Goal: Task Accomplishment & Management: Manage account settings

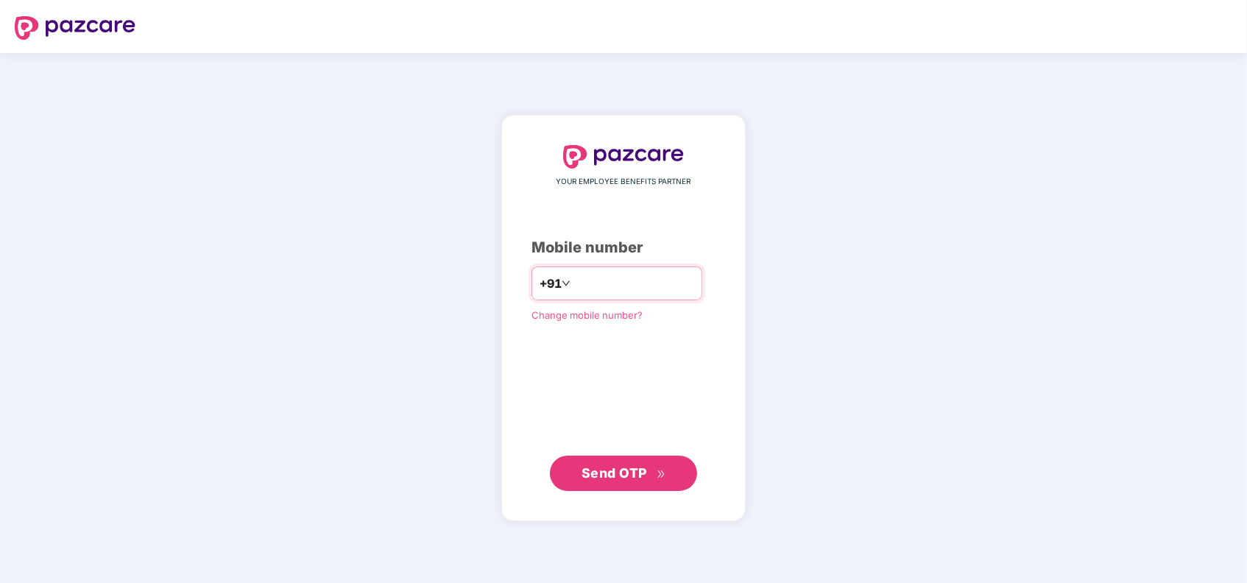
click at [677, 287] on input "number" at bounding box center [633, 284] width 121 height 24
type input "**********"
click at [918, 226] on div "**********" at bounding box center [623, 318] width 1247 height 530
click at [612, 468] on span "Send OTP" at bounding box center [615, 471] width 66 height 15
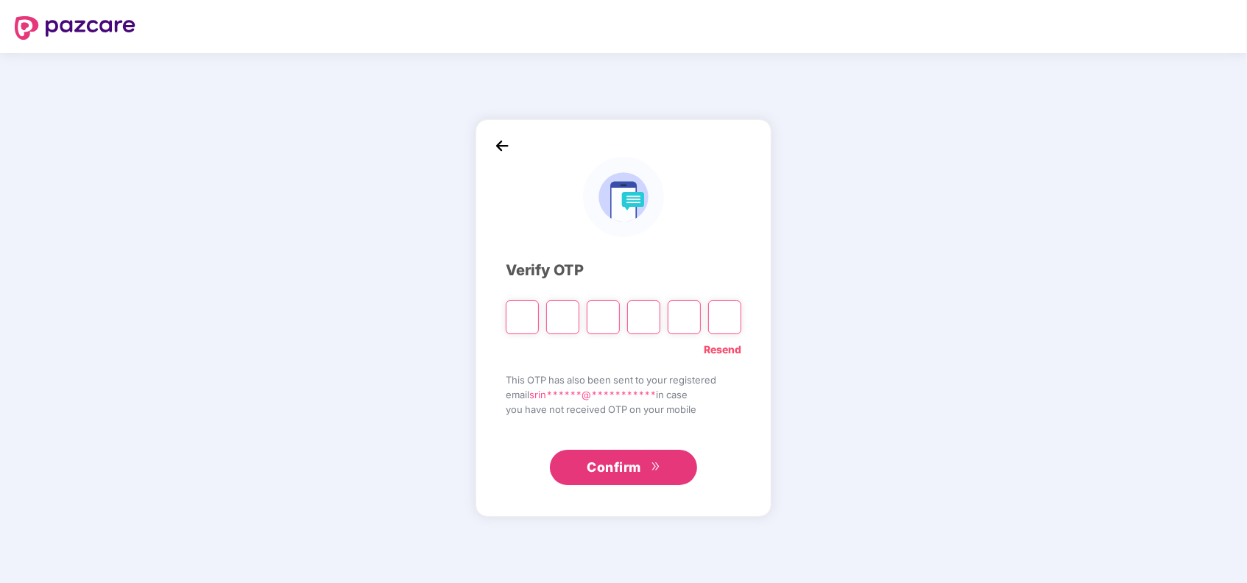
type input "*"
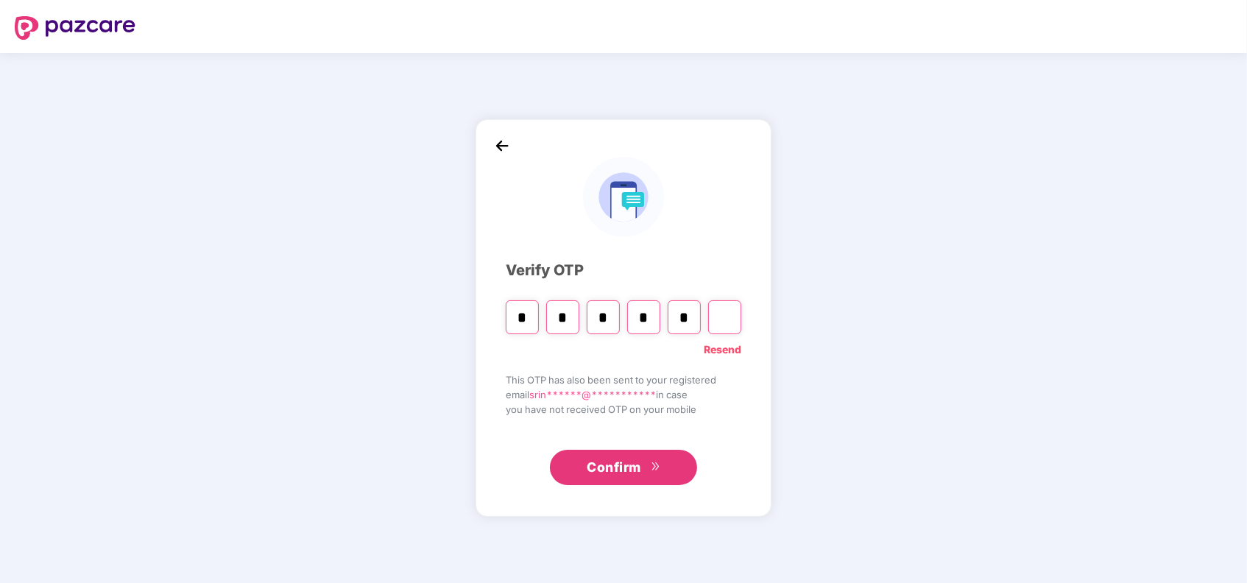
type input "*"
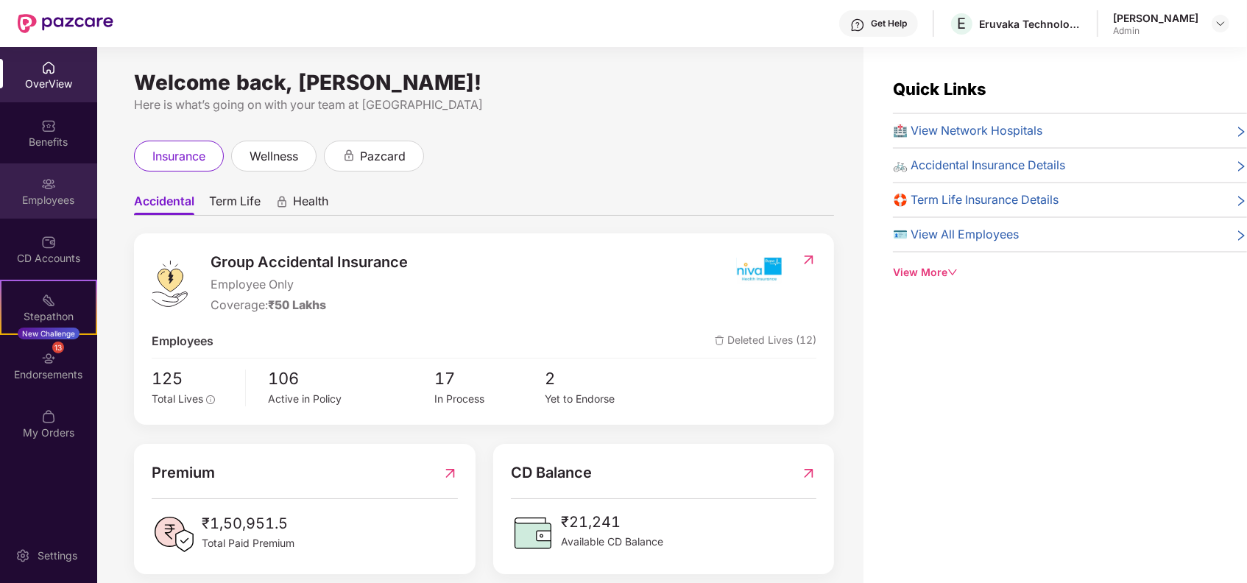
click at [54, 194] on div "Employees" at bounding box center [48, 200] width 97 height 15
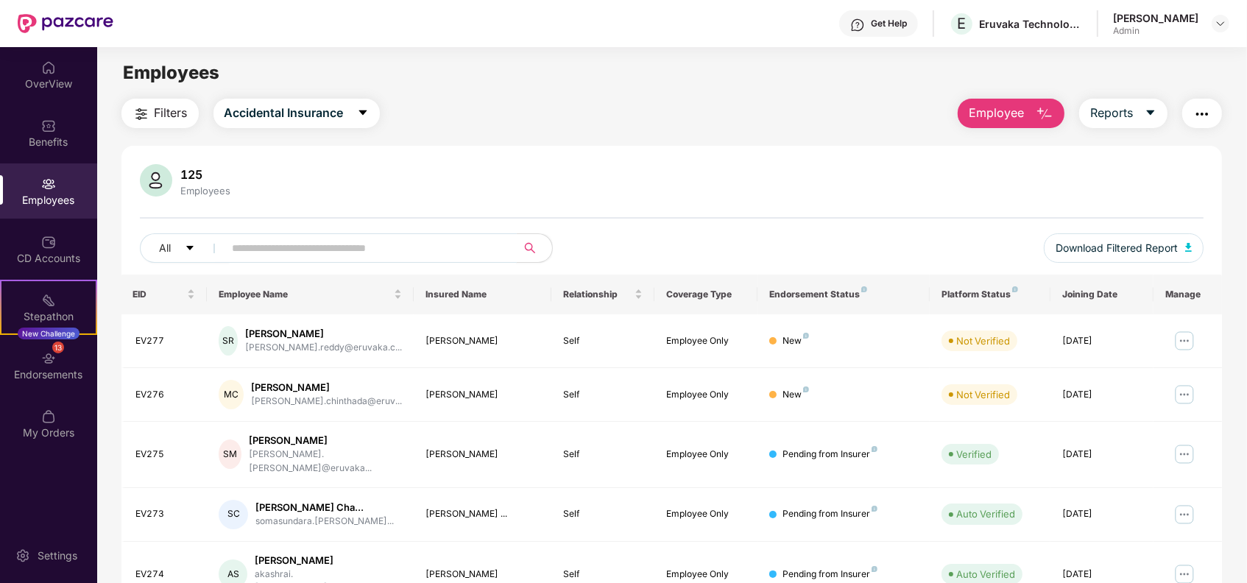
click at [439, 248] on input "text" at bounding box center [365, 248] width 264 height 22
click at [1000, 118] on span "Employee" at bounding box center [996, 113] width 55 height 18
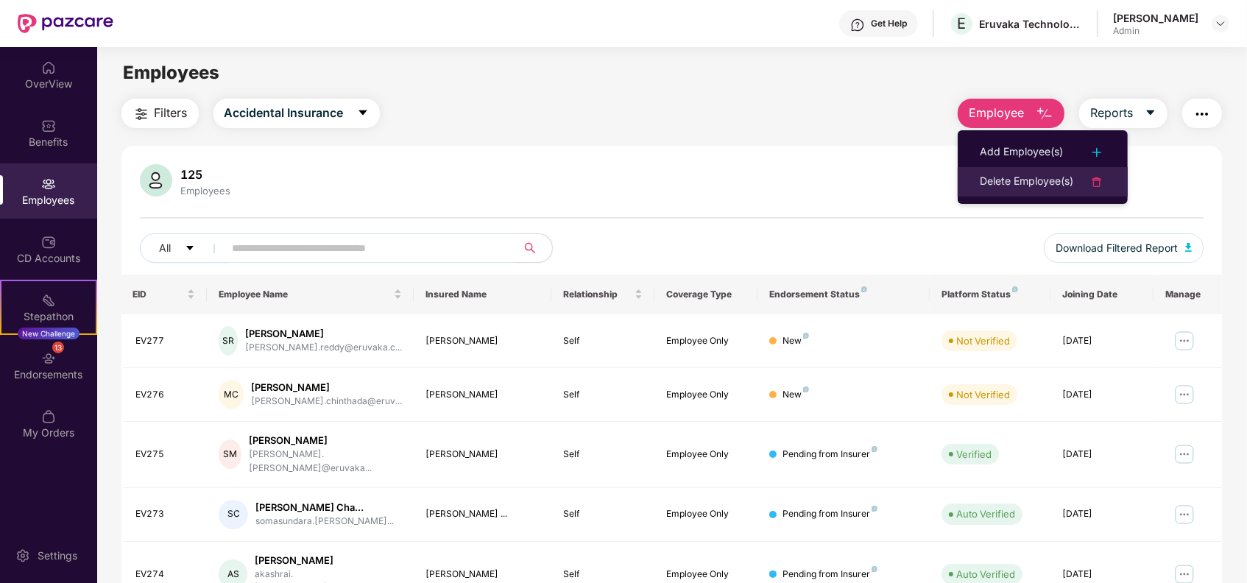
click at [998, 173] on div "Delete Employee(s)" at bounding box center [1026, 182] width 93 height 18
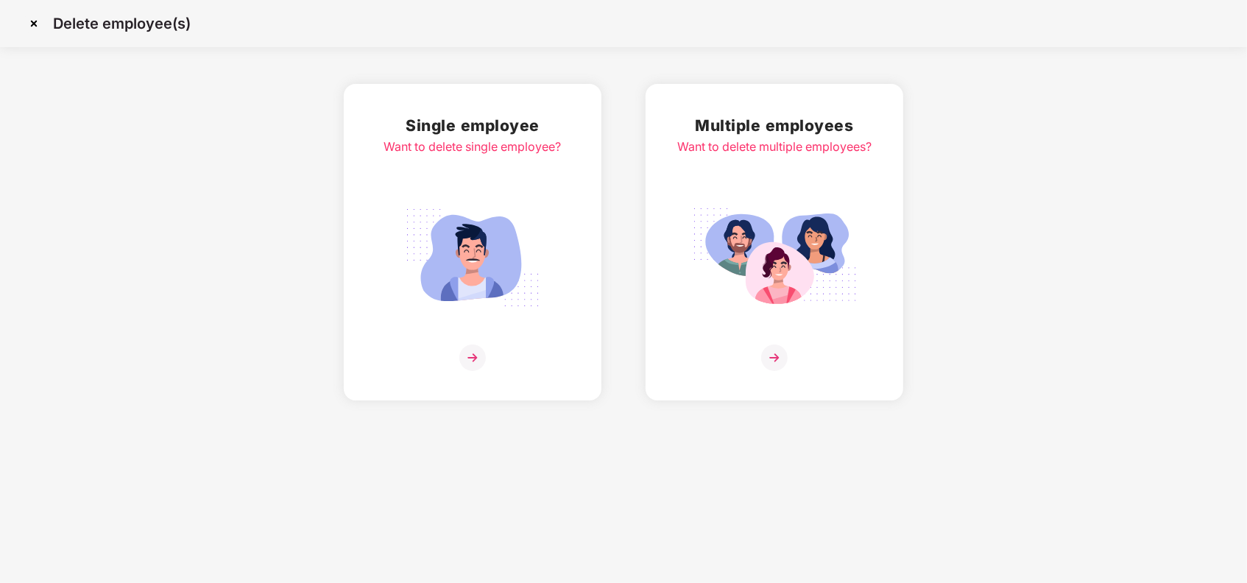
click at [471, 353] on img at bounding box center [472, 358] width 27 height 27
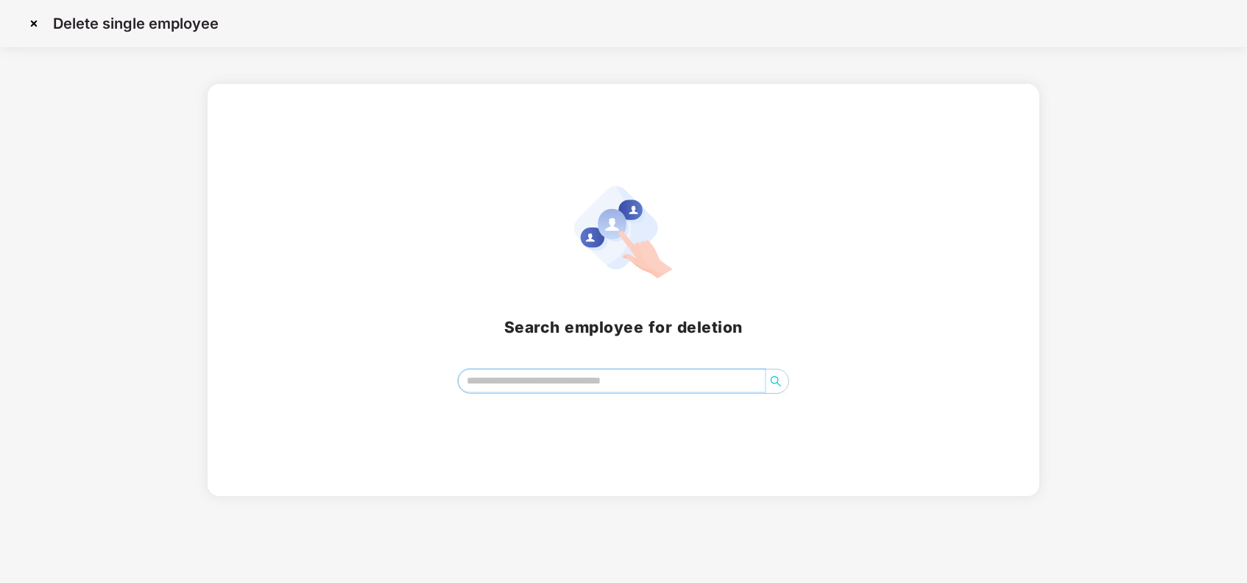
click at [530, 372] on input "search" at bounding box center [612, 381] width 307 height 22
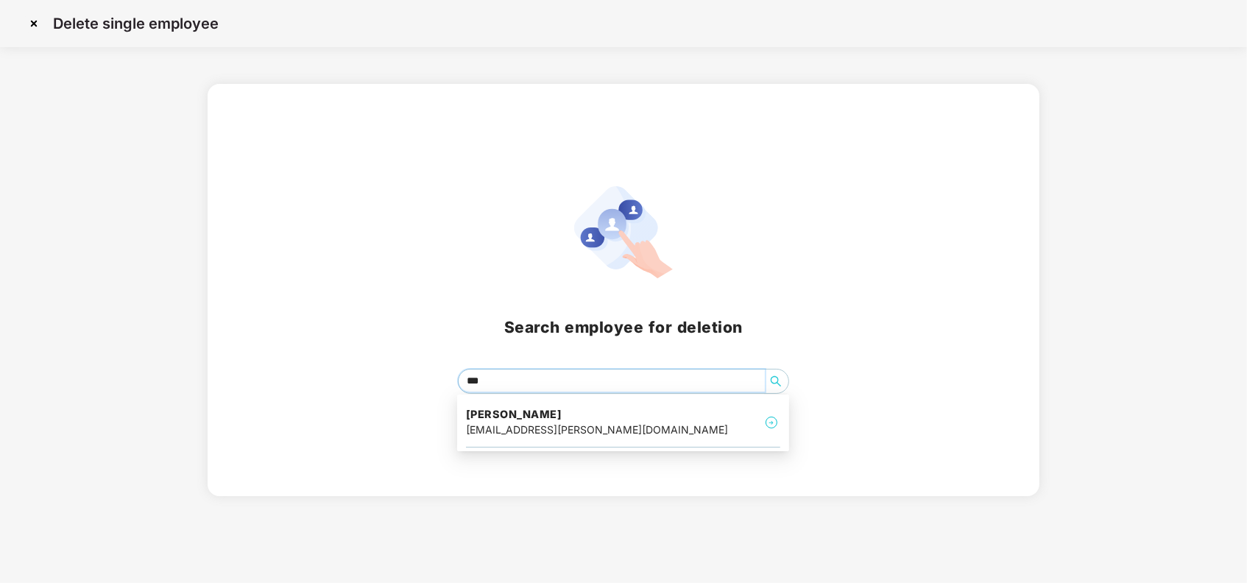
type input "****"
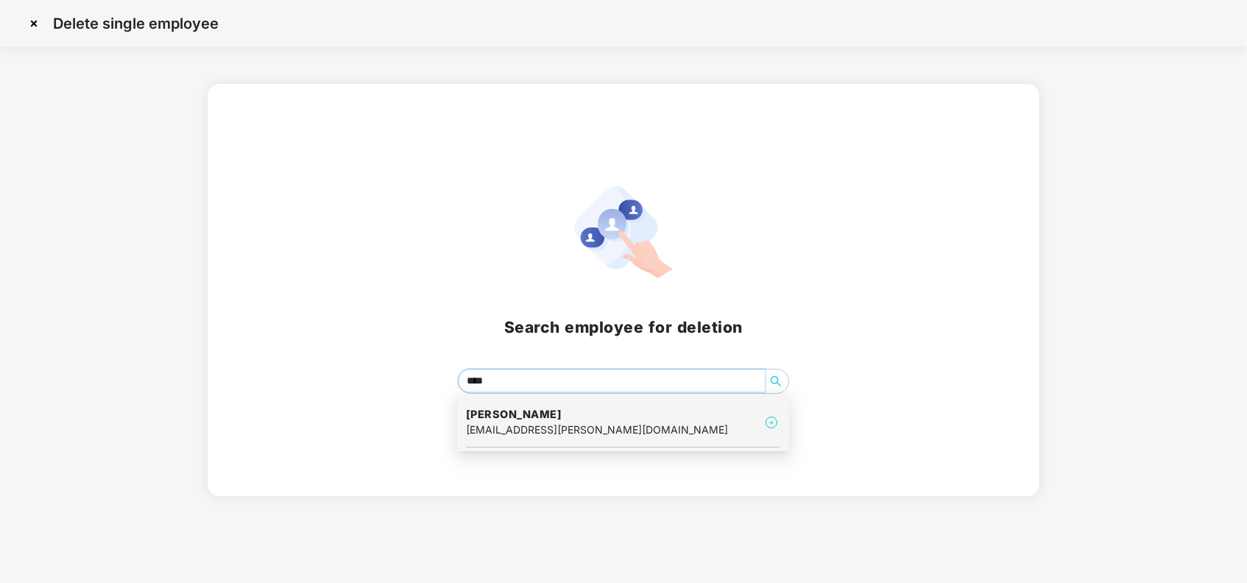
click at [767, 420] on img at bounding box center [772, 423] width 18 height 18
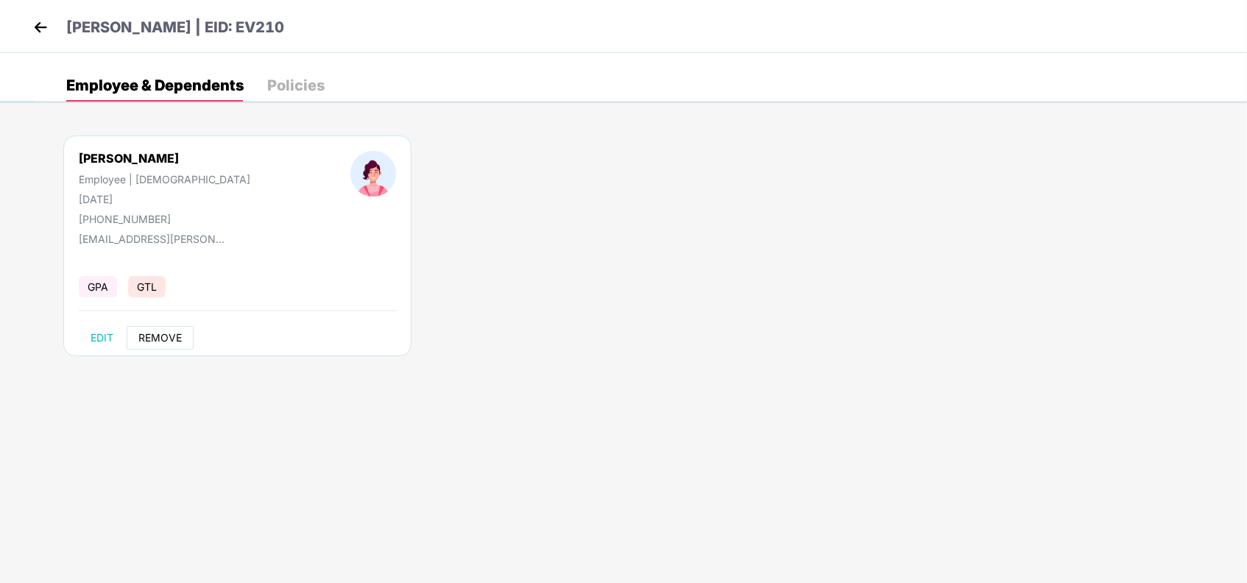
click at [165, 339] on span "REMOVE" at bounding box center [159, 338] width 43 height 12
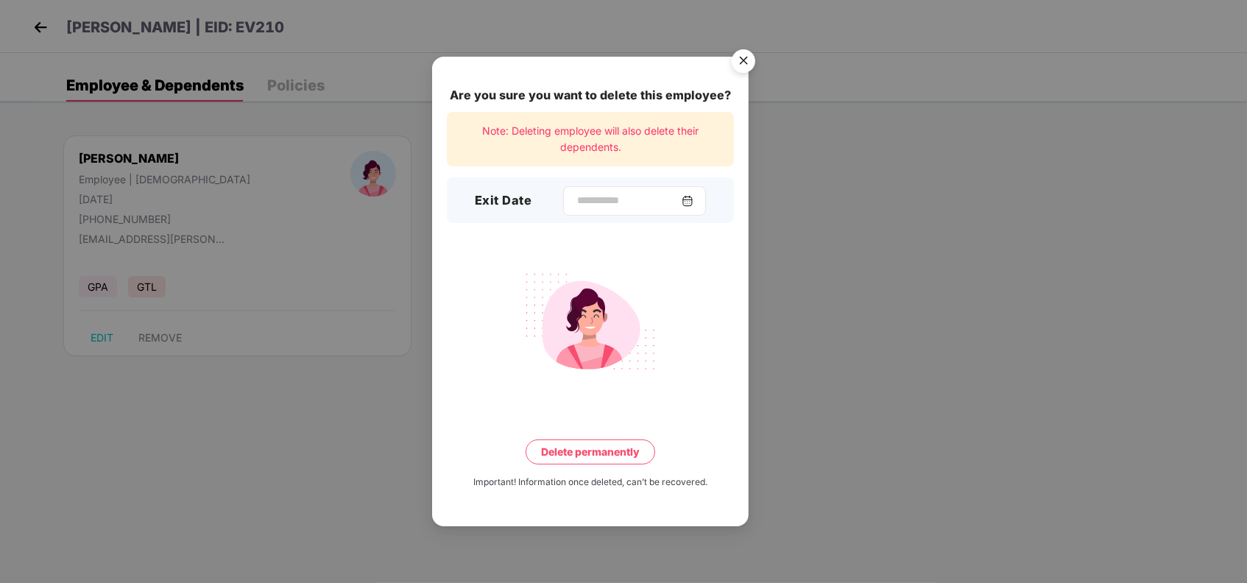
click at [693, 199] on img at bounding box center [688, 201] width 12 height 12
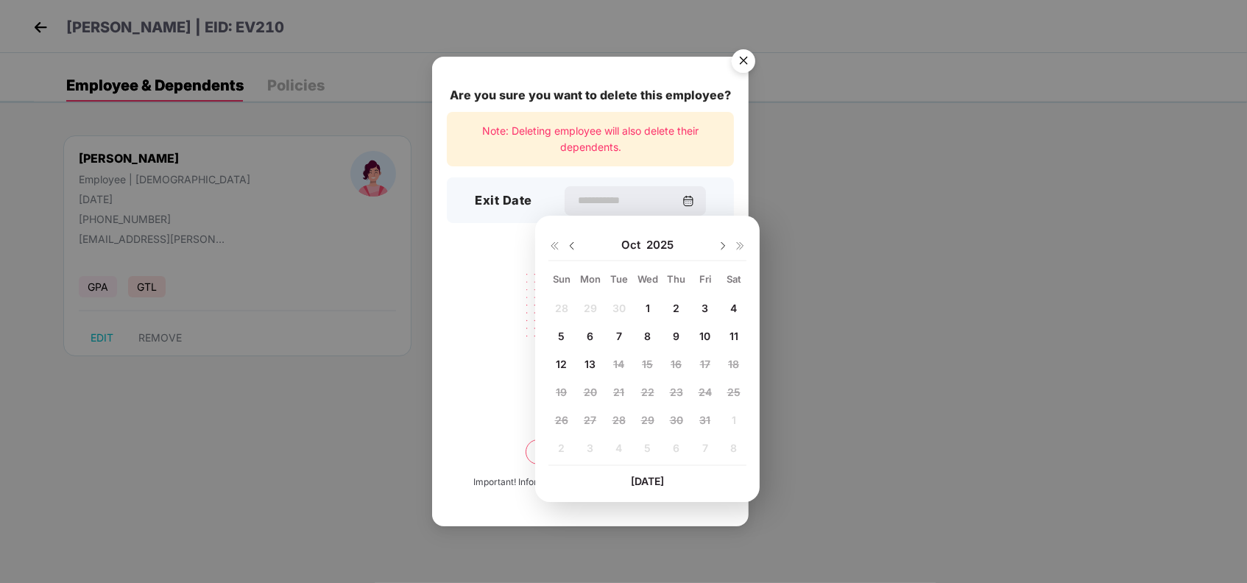
click at [710, 328] on div "10" at bounding box center [705, 336] width 22 height 22
type input "**********"
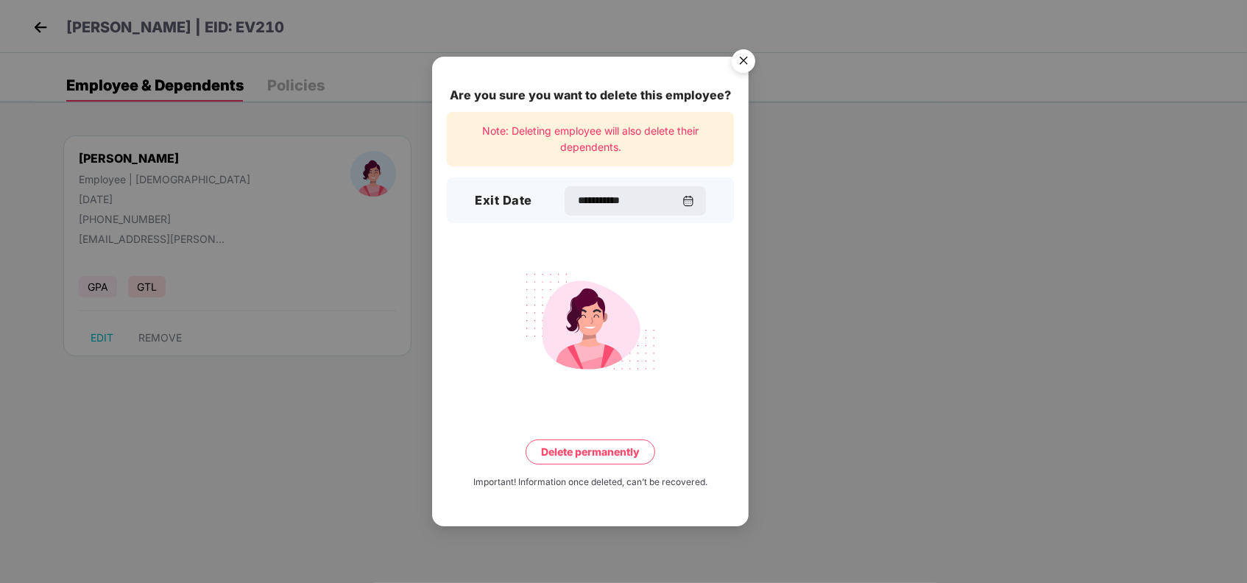
click at [591, 448] on button "Delete permanently" at bounding box center [591, 451] width 130 height 25
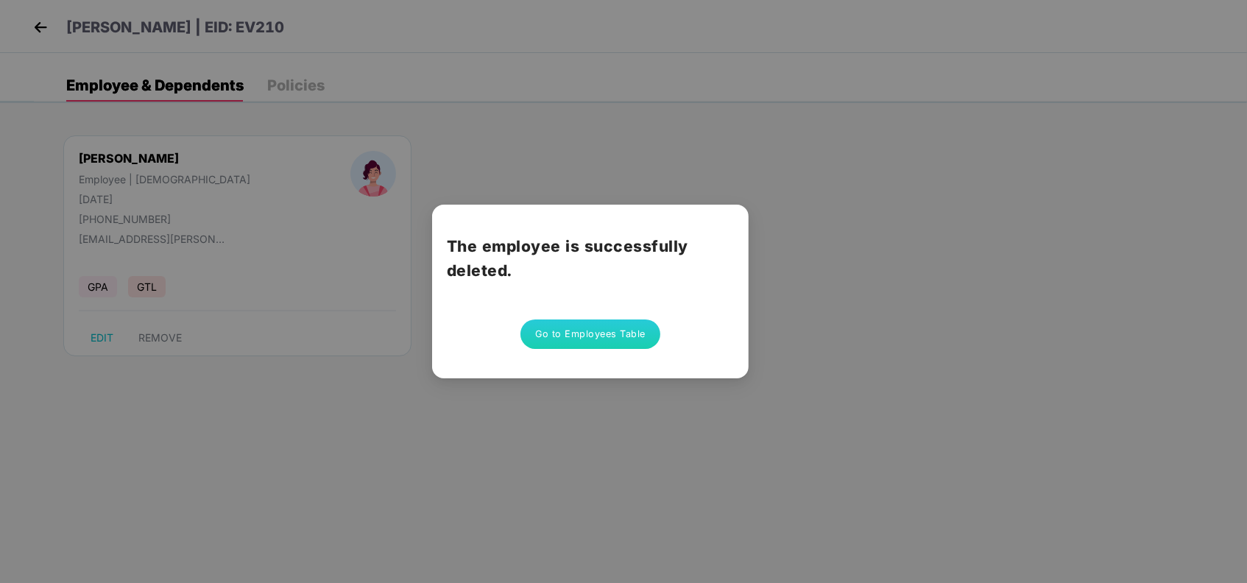
click at [601, 336] on button "Go to Employees Table" at bounding box center [590, 333] width 140 height 29
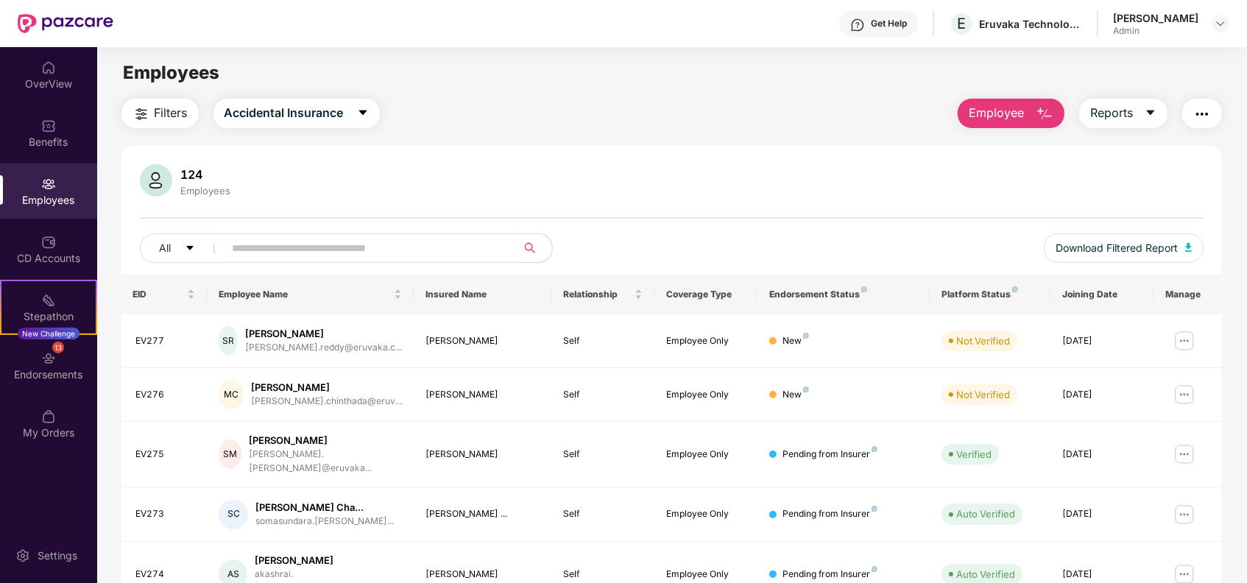
click at [675, 91] on main "Employees Filters Accidental Insurance Employee Reports 124 Employees All Downl…" at bounding box center [671, 338] width 1149 height 583
click at [361, 99] on button "Accidental Insurance" at bounding box center [296, 113] width 166 height 29
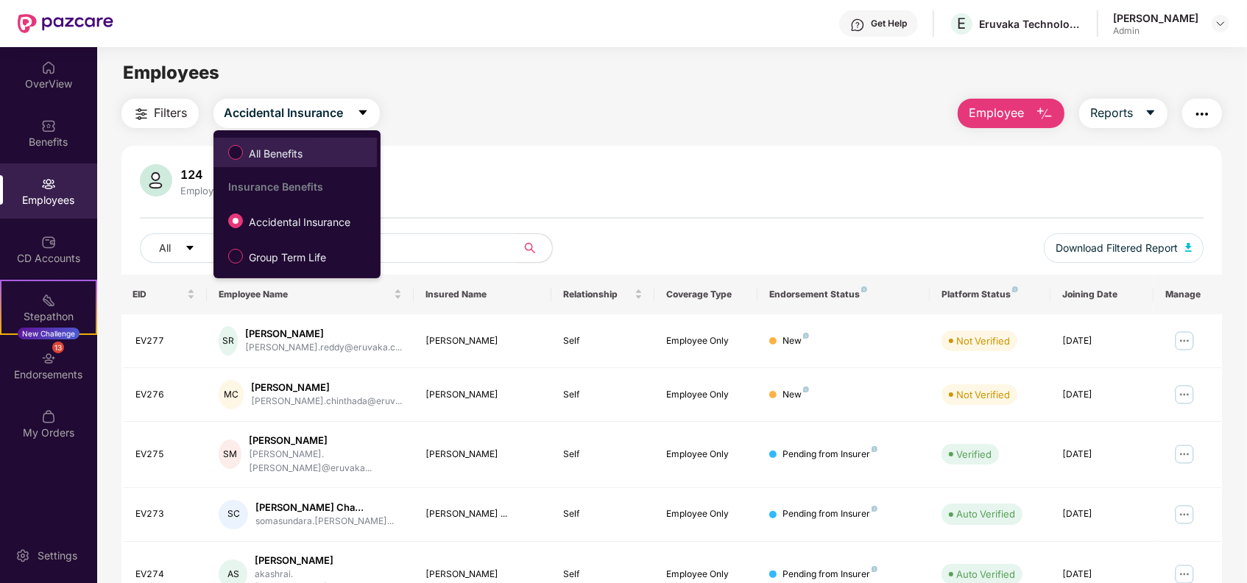
click at [286, 146] on span "All Benefits" at bounding box center [276, 154] width 66 height 16
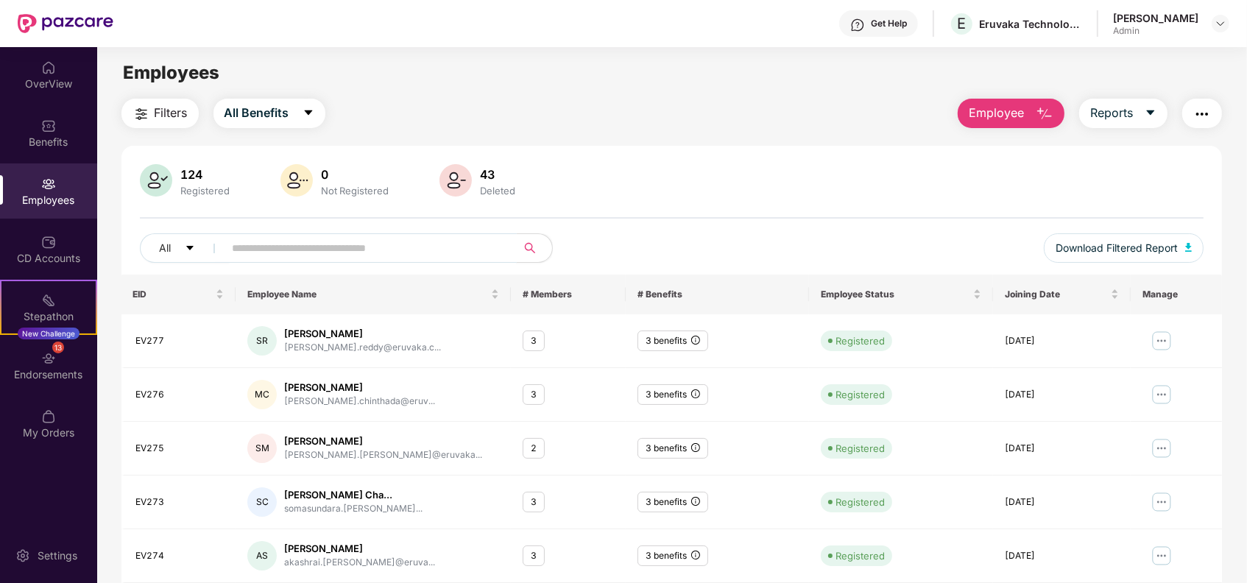
click at [468, 246] on input "text" at bounding box center [365, 248] width 264 height 22
type input "*****"
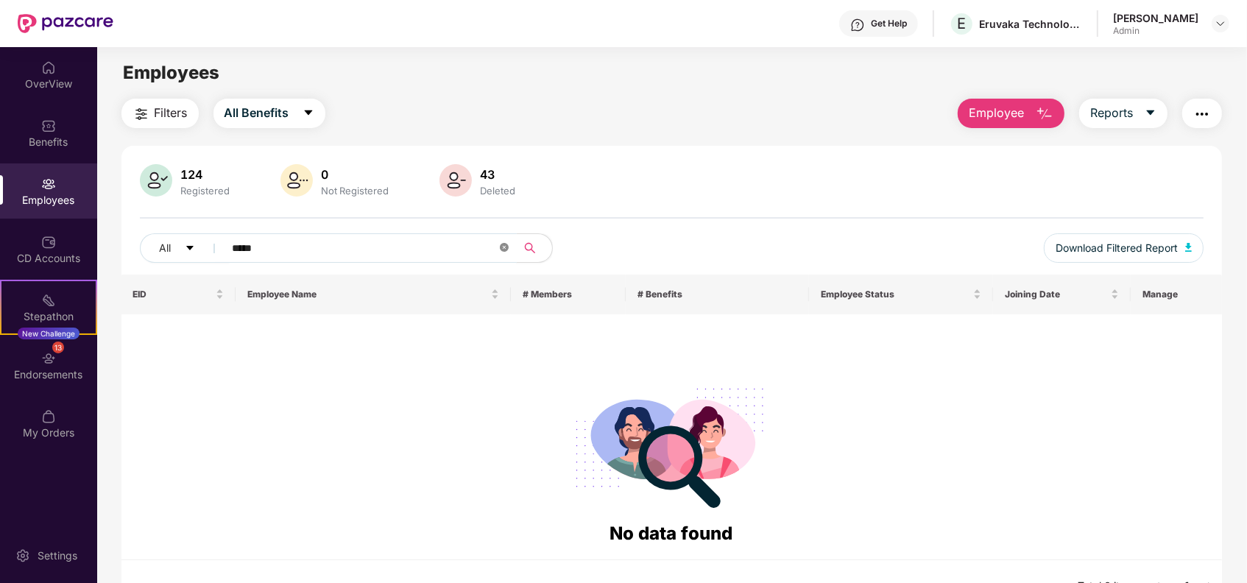
click at [504, 247] on icon "close-circle" at bounding box center [504, 247] width 9 height 9
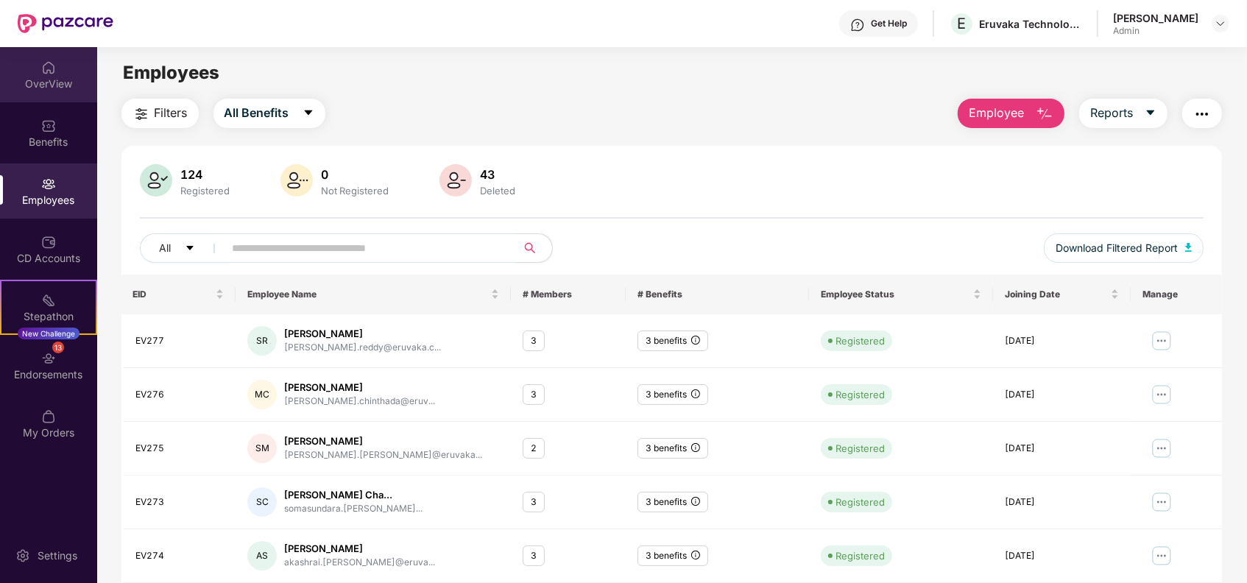
click at [47, 85] on div "OverView" at bounding box center [48, 84] width 97 height 15
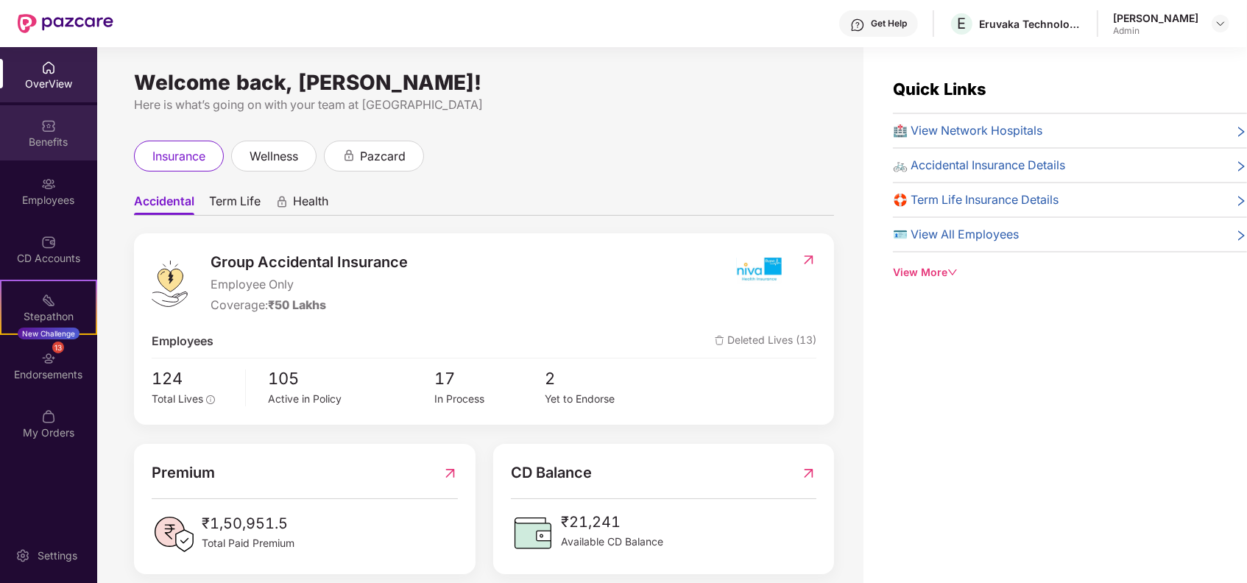
click at [46, 135] on div "Benefits" at bounding box center [48, 142] width 97 height 15
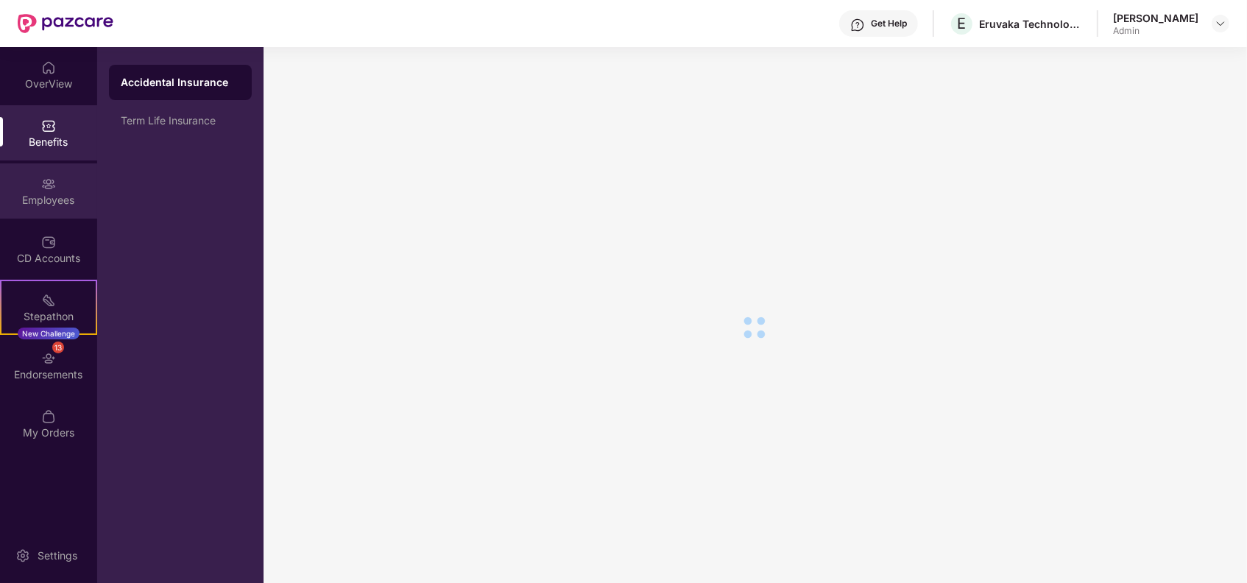
click at [46, 185] on img at bounding box center [48, 184] width 15 height 15
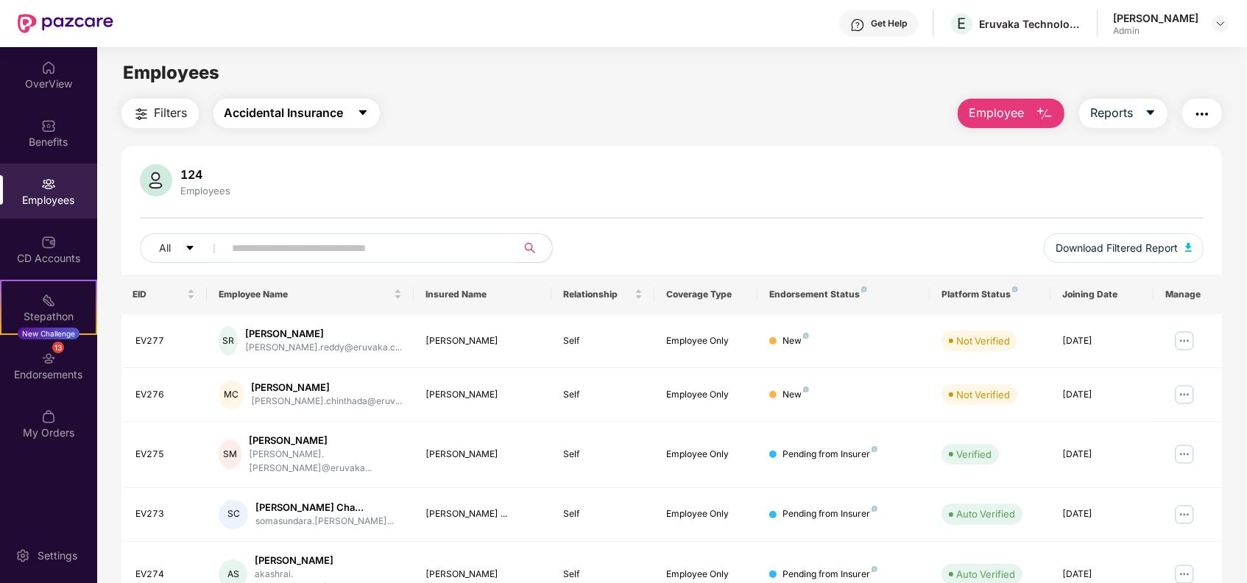
click at [348, 116] on button "Accidental Insurance" at bounding box center [296, 113] width 166 height 29
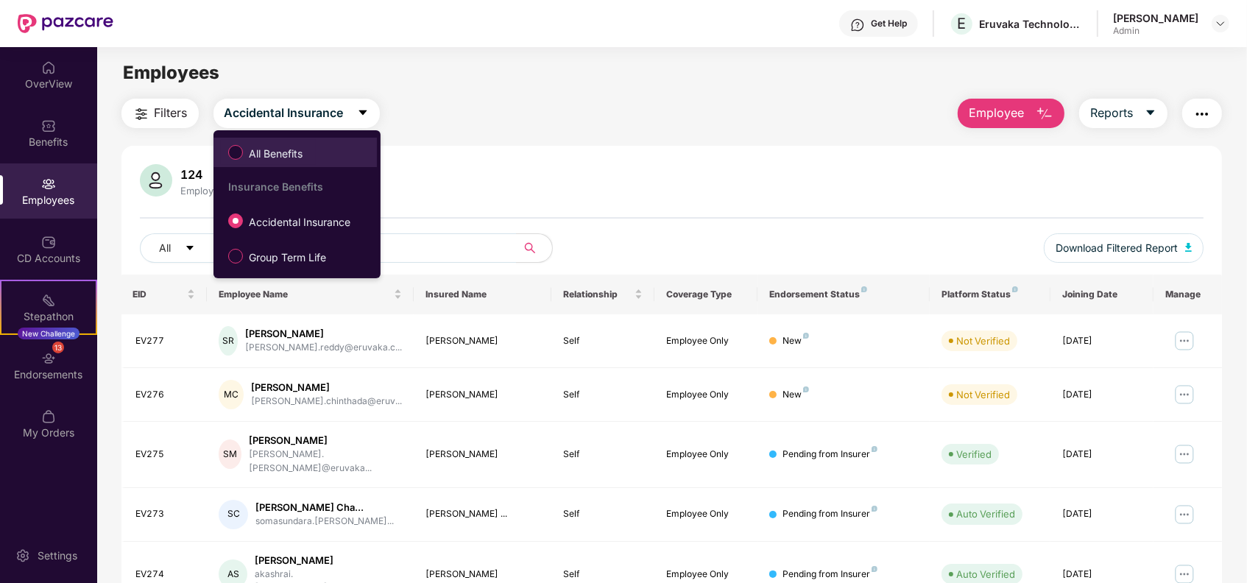
click at [265, 149] on span "All Benefits" at bounding box center [276, 154] width 66 height 16
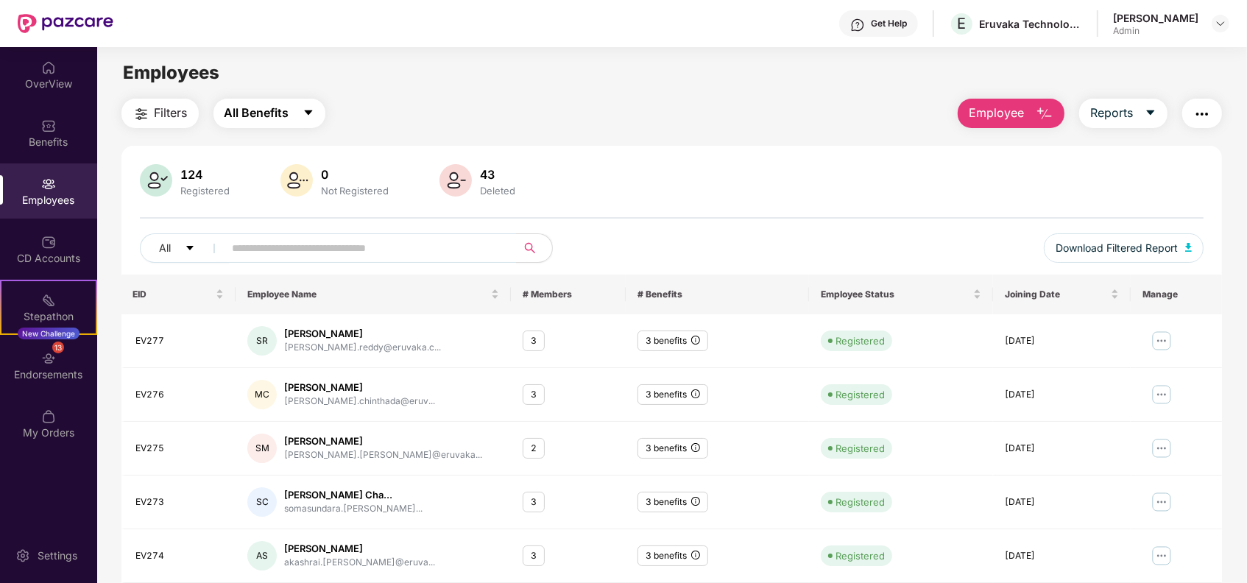
click at [274, 124] on button "All Benefits" at bounding box center [269, 113] width 112 height 29
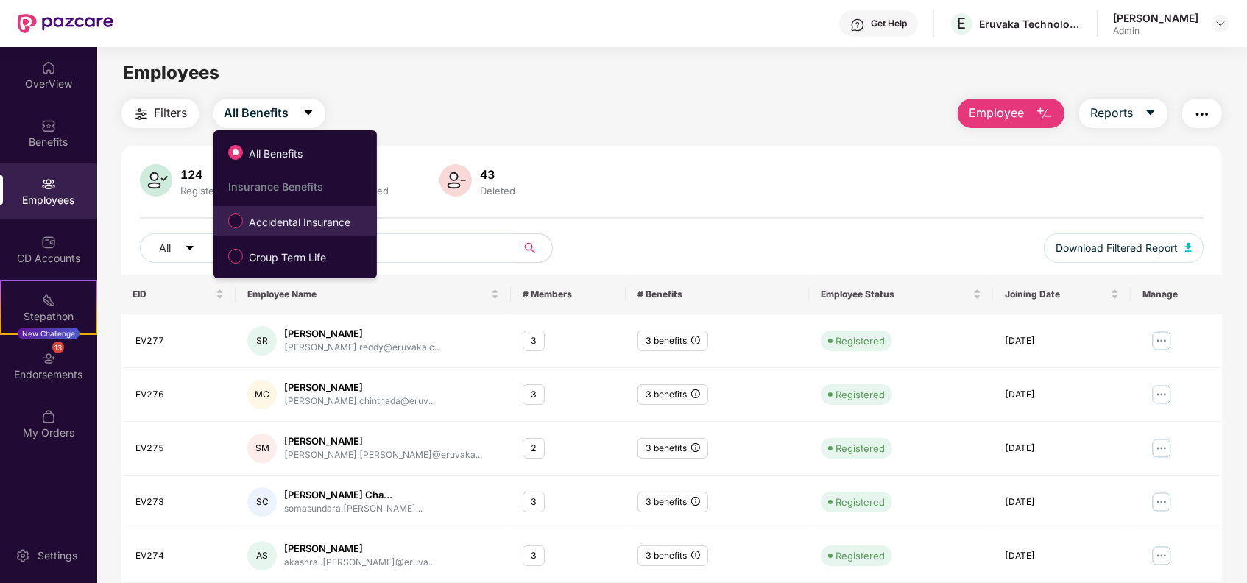
click at [284, 214] on span "Accidental Insurance" at bounding box center [299, 222] width 113 height 16
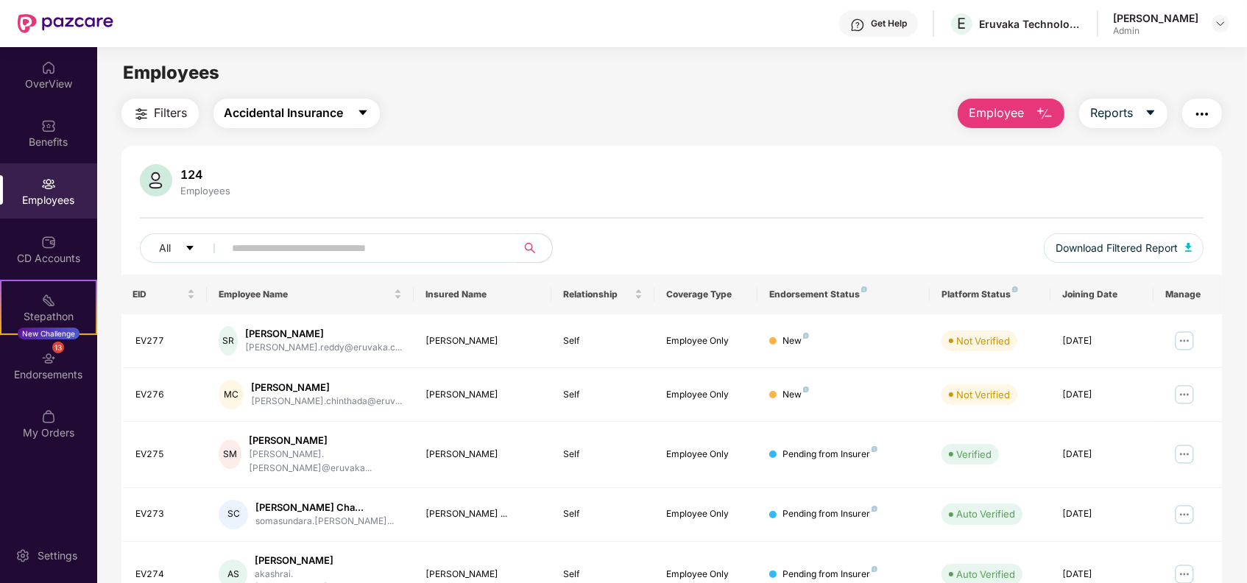
click at [278, 119] on span "Accidental Insurance" at bounding box center [284, 113] width 119 height 18
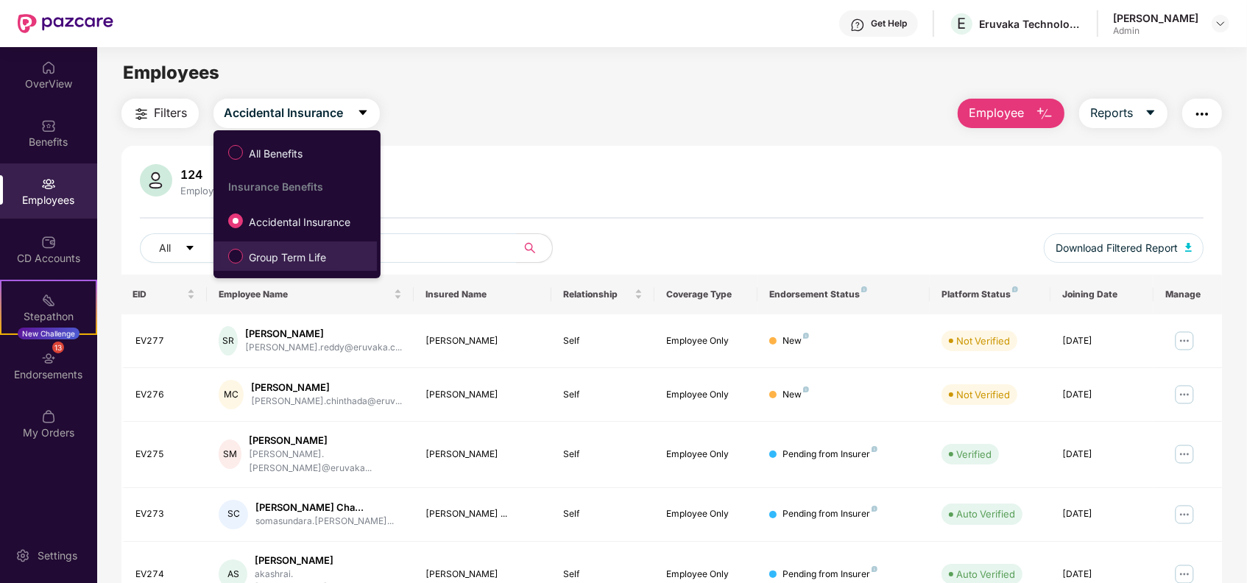
click at [266, 250] on label "Group Term Life" at bounding box center [280, 256] width 119 height 25
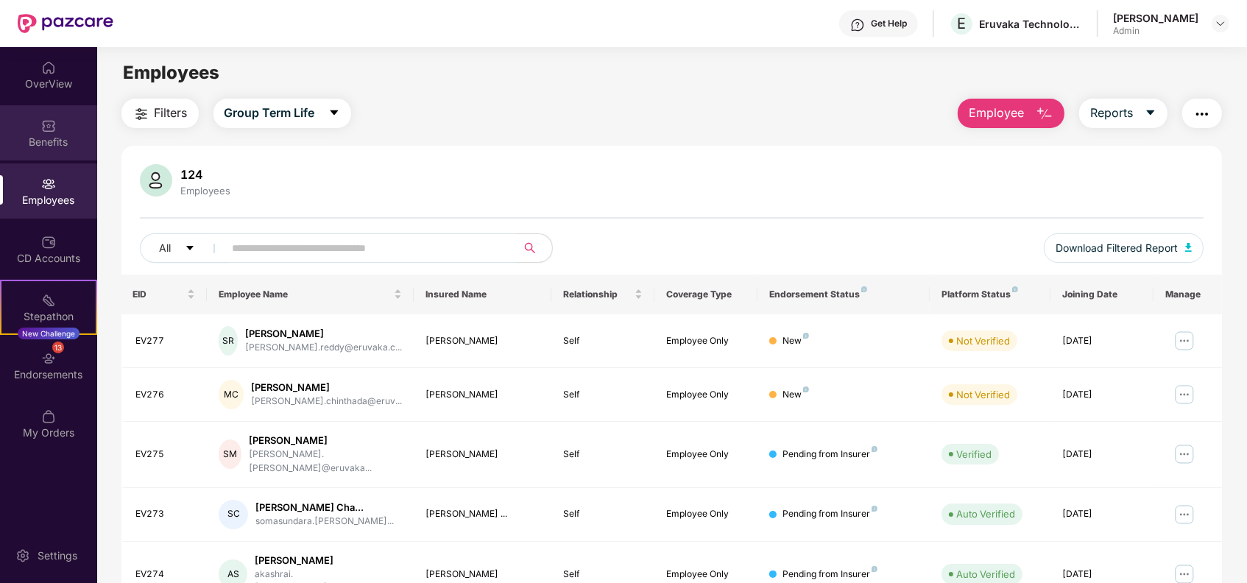
click at [52, 119] on img at bounding box center [48, 126] width 15 height 15
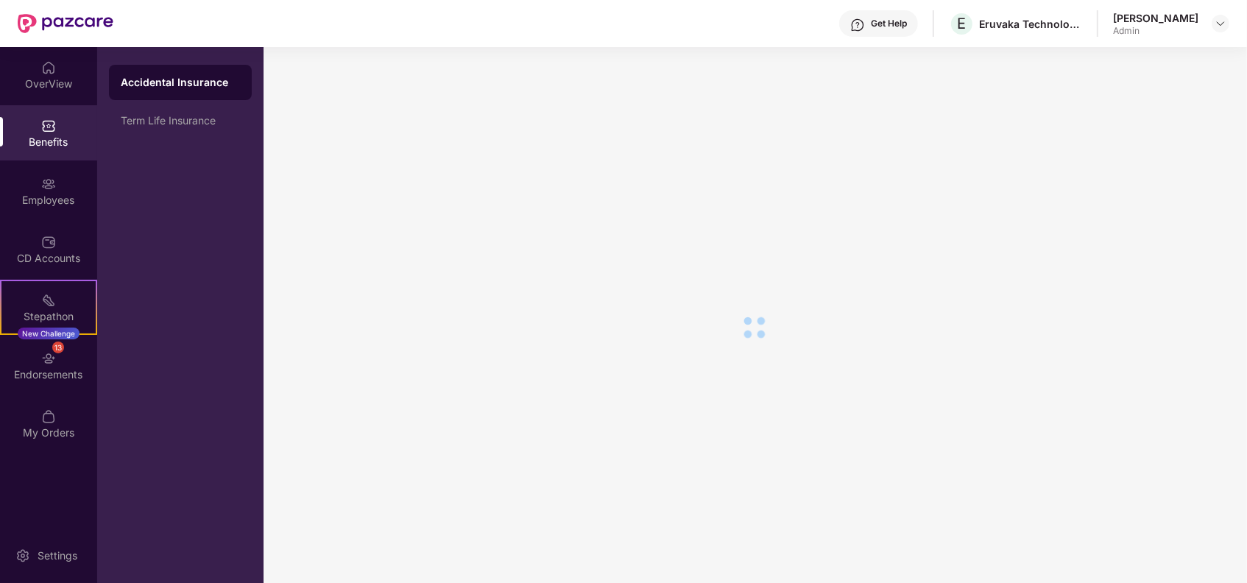
click at [54, 85] on div "OverView" at bounding box center [48, 84] width 97 height 15
